Goal: Task Accomplishment & Management: Complete application form

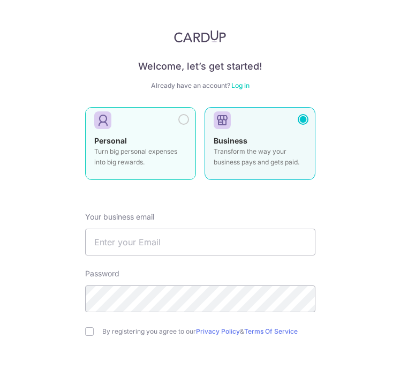
click at [186, 117] on div at bounding box center [183, 119] width 11 height 11
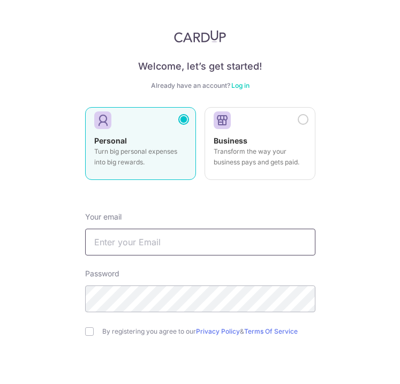
click at [171, 244] on input "text" at bounding box center [200, 242] width 230 height 27
type input "[PERSON_NAME][EMAIL_ADDRESS][DOMAIN_NAME]"
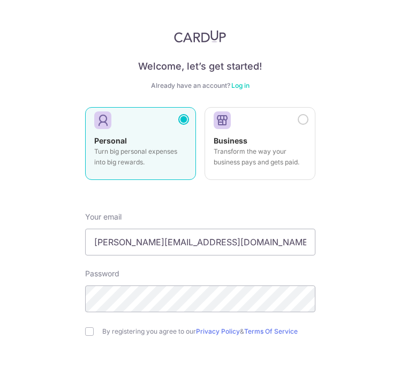
click at [94, 331] on div "By registering you agree to our Privacy Policy & Terms Of Service" at bounding box center [200, 331] width 230 height 13
click at [91, 331] on input "checkbox" at bounding box center [89, 331] width 9 height 9
checkbox input "true"
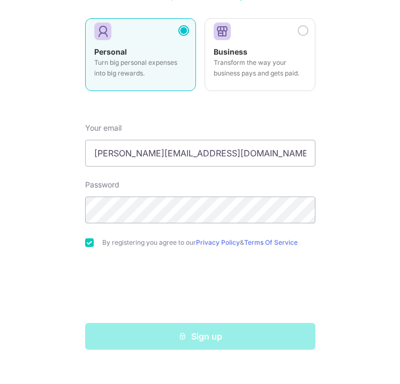
scroll to position [89, 0]
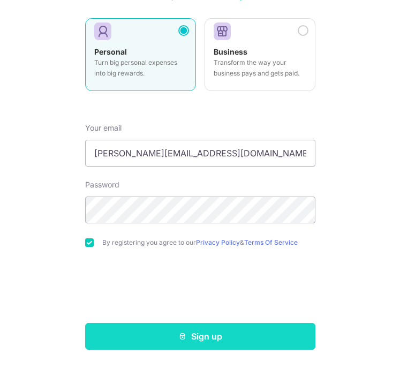
click at [170, 337] on button "Sign up" at bounding box center [200, 336] width 230 height 27
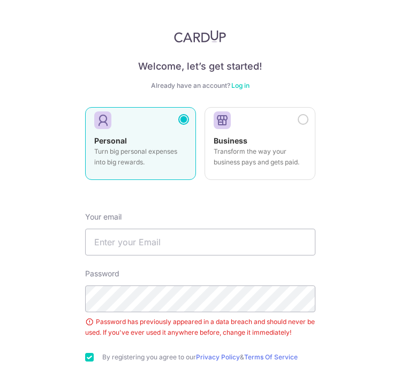
scroll to position [73, 0]
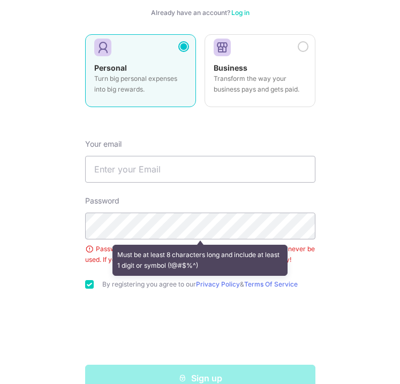
click at [182, 191] on form "Your email Password Must be at least 8 characters long and include at least 1 d…" at bounding box center [200, 261] width 230 height 261
click at [200, 198] on div "Password Must be at least 8 characters long and include at least 1 digit or sym…" at bounding box center [200, 230] width 230 height 70
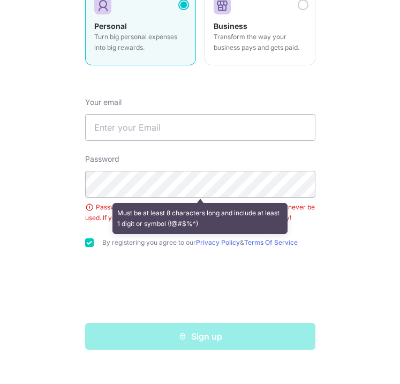
scroll to position [115, 0]
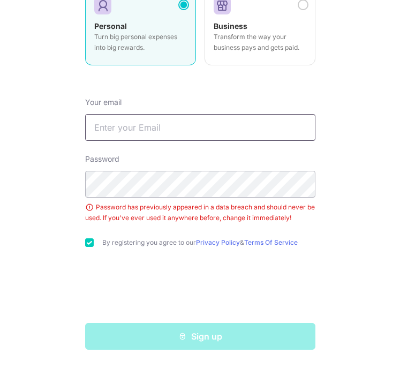
click at [275, 136] on input "text" at bounding box center [200, 127] width 230 height 27
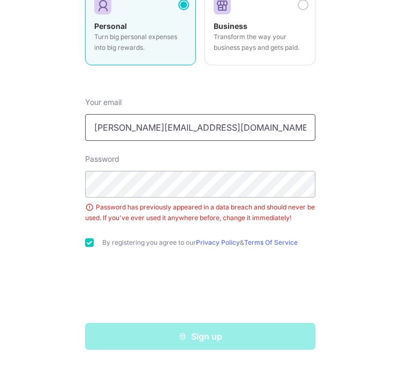
type input "[PERSON_NAME][EMAIL_ADDRESS][DOMAIN_NAME]"
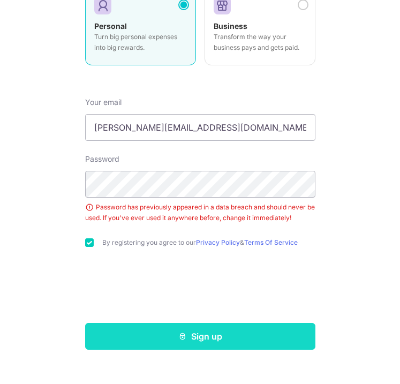
click at [186, 327] on button "Sign up" at bounding box center [200, 336] width 230 height 27
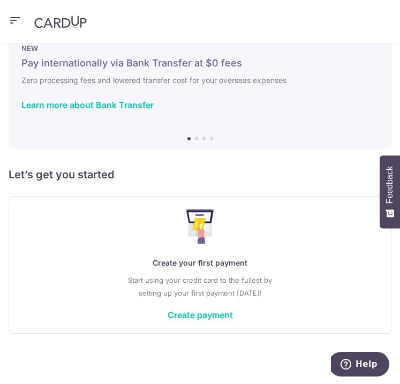
scroll to position [25, 0]
click at [219, 318] on link "Create payment" at bounding box center [200, 314] width 65 height 11
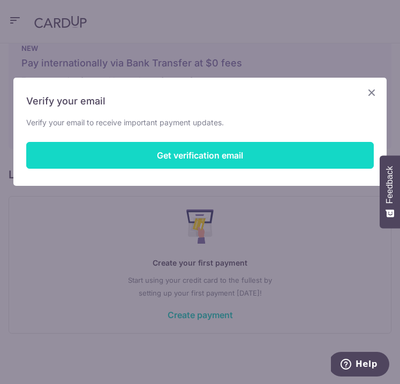
click at [265, 152] on button "Get verification email" at bounding box center [199, 155] width 347 height 27
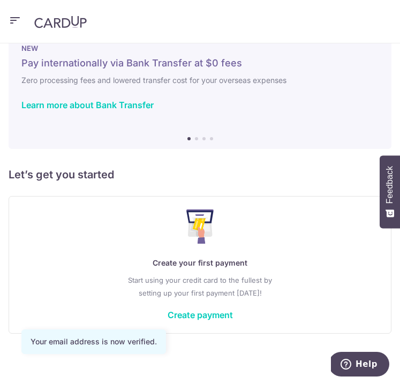
scroll to position [25, 0]
click at [217, 309] on link "Create payment" at bounding box center [200, 314] width 65 height 11
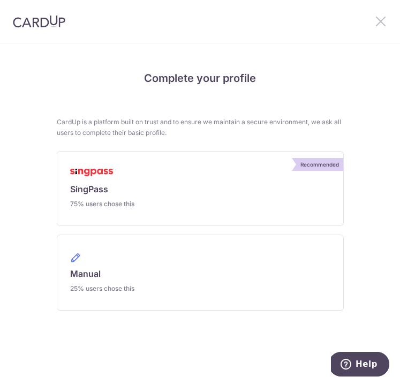
click at [378, 23] on icon at bounding box center [380, 20] width 13 height 13
